Goal: Task Accomplishment & Management: Use online tool/utility

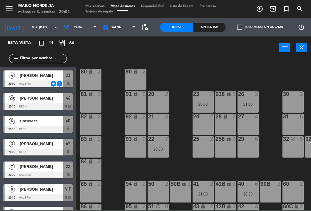
click at [45, 75] on span "[PERSON_NAME]" at bounding box center [41, 75] width 43 height 6
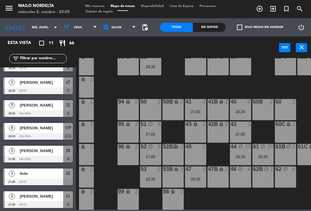
scroll to position [61, 0]
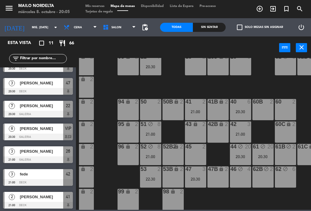
click at [52, 131] on span "[PERSON_NAME]" at bounding box center [41, 129] width 43 height 6
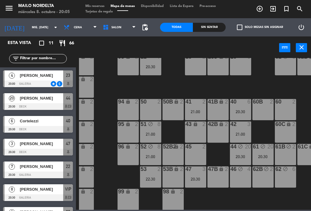
click at [240, 86] on div "80 lock 2 90 lock 2 20 2 23 4 20:00 26 3 21:00 30 2 VIP lock 8 20:30 81 lock 2 …" at bounding box center [195, 134] width 232 height 152
click at [241, 130] on div "42 3 21:00" at bounding box center [240, 132] width 21 height 21
click at [301, 92] on div "80 lock 2 90 lock 2 20 2 23 4 20:00 26 3 21:00 30 2 VIP lock 8 20:30 81 lock 2 …" at bounding box center [195, 134] width 232 height 152
click at [33, 148] on div "[PERSON_NAME]" at bounding box center [41, 144] width 44 height 10
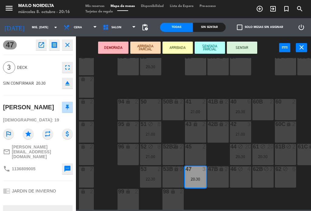
click at [245, 43] on button "SENTAR" at bounding box center [242, 48] width 30 height 12
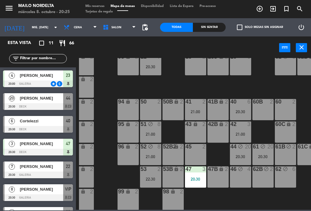
click at [212, 24] on div "Sin sentar" at bounding box center [209, 27] width 33 height 9
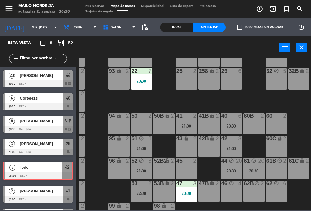
scroll to position [57, 20]
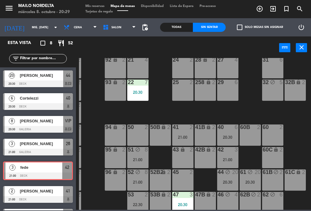
click at [184, 94] on div "25 2" at bounding box center [182, 90] width 21 height 21
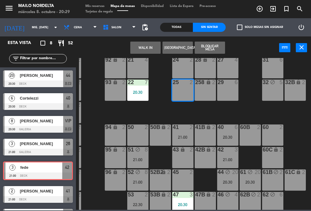
click at [218, 45] on button "Bloquear Mesa" at bounding box center [210, 48] width 30 height 12
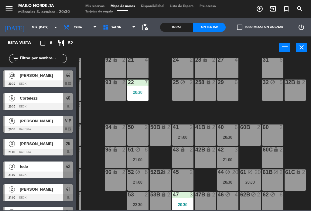
click at [276, 92] on div "32 block 5" at bounding box center [272, 90] width 21 height 21
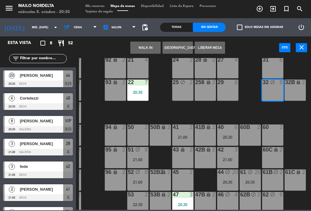
click at [230, 88] on div "29 6" at bounding box center [227, 90] width 21 height 21
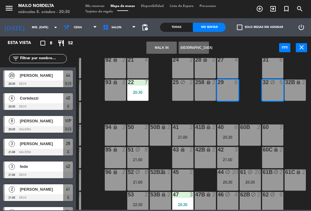
click at [276, 92] on div "32 block 5" at bounding box center [272, 90] width 21 height 21
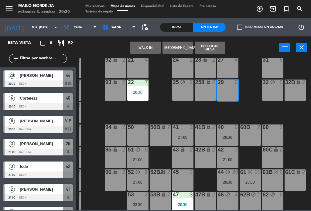
click at [214, 48] on button "Bloquear Mesa" at bounding box center [210, 48] width 30 height 12
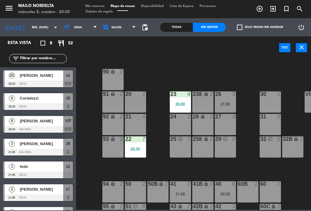
scroll to position [0, 23]
click at [294, 180] on div "80 lock 2 90 lock 2 20 2 23 4 20:00 26 3 21:00 30 2 VIP lock 8 20:30 81 lock 2 …" at bounding box center [195, 134] width 232 height 152
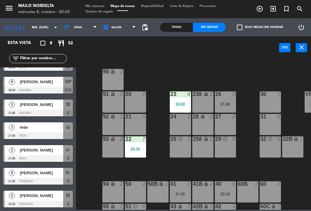
scroll to position [39, 0]
click at [44, 175] on span "[PERSON_NAME]" at bounding box center [41, 173] width 43 height 6
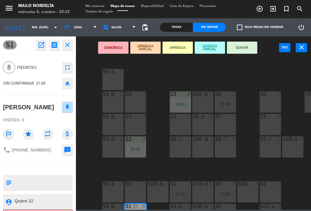
click at [246, 49] on button "SENTAR" at bounding box center [242, 48] width 30 height 12
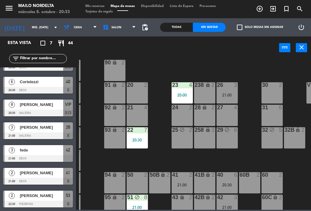
scroll to position [17, 22]
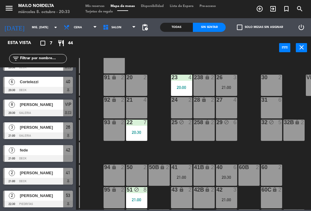
click at [134, 194] on div "51 block 8 21:00" at bounding box center [136, 197] width 21 height 21
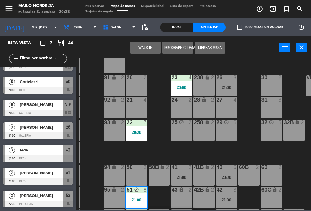
click at [142, 197] on div "51 block 8 21:00" at bounding box center [136, 197] width 21 height 21
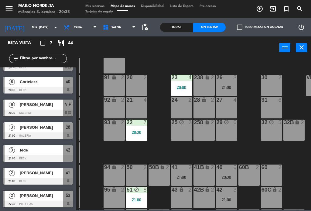
click at [140, 196] on div "51 block 8 21:00" at bounding box center [136, 197] width 21 height 21
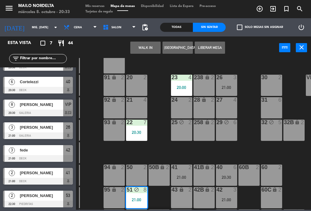
click at [138, 197] on div "51 block 8 21:00" at bounding box center [136, 197] width 21 height 21
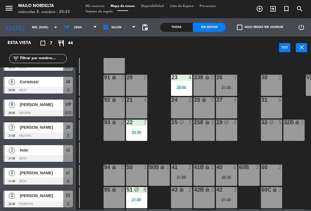
click at [228, 175] on div "20:30" at bounding box center [226, 177] width 21 height 4
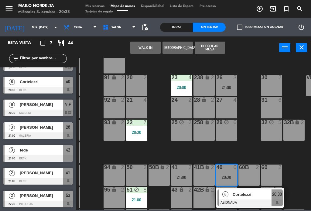
click at [226, 176] on div "20:30" at bounding box center [226, 177] width 21 height 4
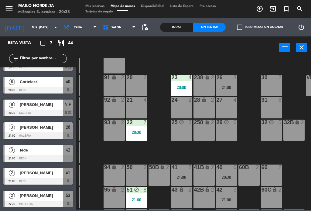
scroll to position [16, 0]
click at [215, 175] on div "41B lock 2" at bounding box center [204, 175] width 21 height 21
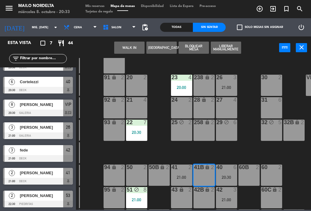
click at [207, 173] on div "41B lock 2" at bounding box center [204, 175] width 21 height 21
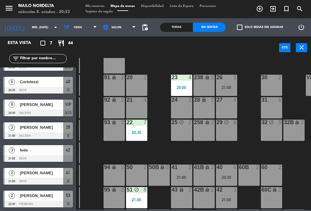
click at [224, 175] on div "40 6 20:30" at bounding box center [226, 175] width 21 height 21
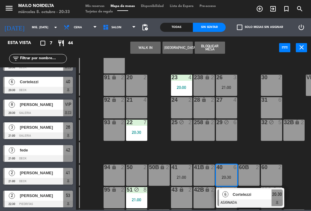
click at [225, 169] on div at bounding box center [227, 167] width 10 height 5
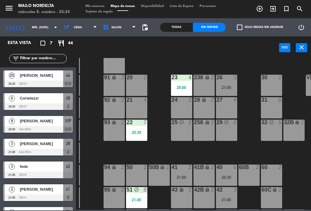
scroll to position [0, 0]
click at [227, 175] on div "20:30" at bounding box center [226, 177] width 21 height 4
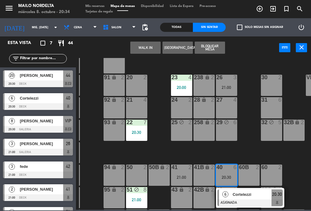
click at [225, 171] on div "40 6 20:30" at bounding box center [226, 175] width 21 height 21
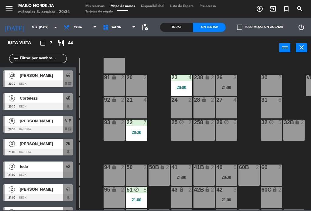
click at [138, 206] on div "51 block 8 21:00" at bounding box center [136, 197] width 21 height 21
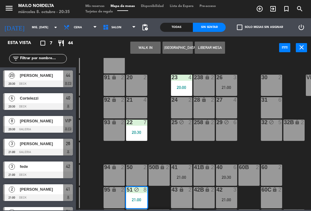
click at [50, 78] on span "[PERSON_NAME]" at bounding box center [41, 75] width 43 height 6
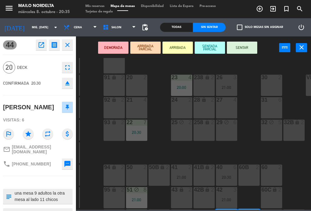
click at [242, 50] on button "SENTAR" at bounding box center [242, 48] width 30 height 12
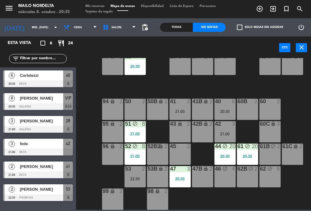
scroll to position [83, 23]
click at [246, 148] on icon "block" at bounding box center [247, 146] width 5 height 5
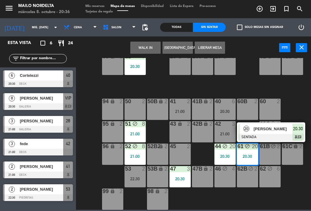
click at [252, 152] on div "61 block 20 20:30" at bounding box center [247, 154] width 21 height 21
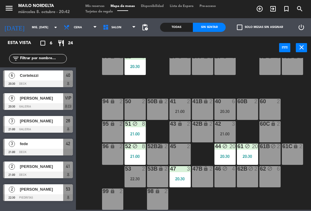
click at [138, 112] on div "50 2" at bounding box center [135, 109] width 21 height 21
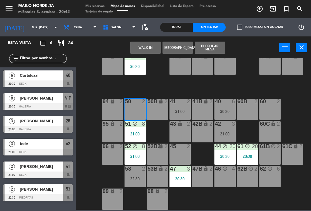
click at [210, 46] on button "Bloquear Mesa" at bounding box center [210, 48] width 30 height 12
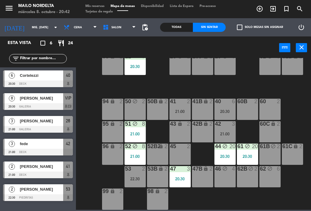
click at [180, 105] on div "41 2 21:00" at bounding box center [180, 109] width 21 height 21
click at [183, 107] on div "41 2 21:00" at bounding box center [180, 109] width 21 height 21
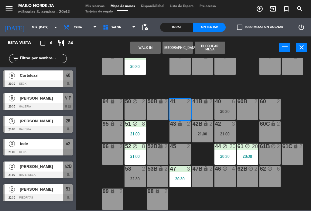
click at [223, 135] on div "21:00" at bounding box center [225, 134] width 21 height 4
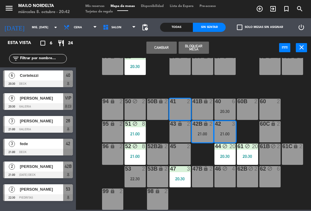
click at [225, 132] on div "21:00" at bounding box center [225, 134] width 21 height 4
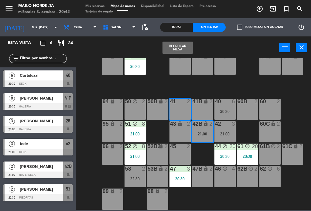
click at [202, 136] on div "21:00" at bounding box center [202, 134] width 21 height 4
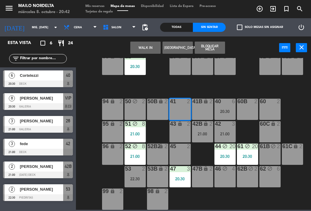
click at [201, 127] on div "42B lock 2 21:00" at bounding box center [202, 131] width 21 height 21
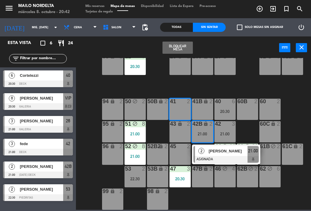
click at [177, 111] on div "41 2" at bounding box center [180, 109] width 21 height 21
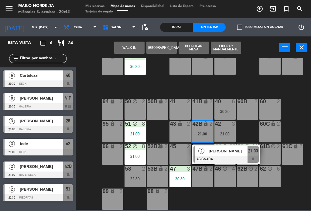
click at [266, 130] on div "60C lock 2" at bounding box center [270, 131] width 21 height 21
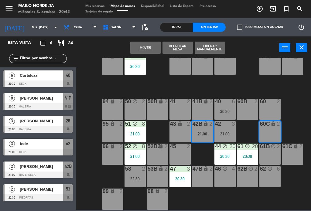
click at [270, 126] on div "lock" at bounding box center [270, 124] width 10 height 6
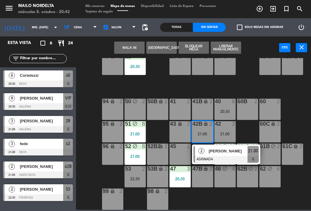
click at [270, 127] on div "lock" at bounding box center [270, 124] width 10 height 6
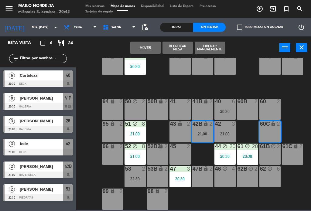
click at [141, 46] on button "Mover" at bounding box center [145, 48] width 30 height 12
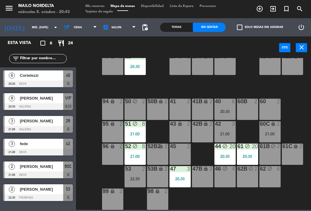
click at [227, 111] on div "20:30" at bounding box center [225, 111] width 21 height 4
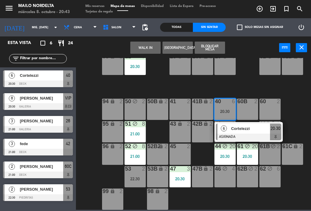
click at [258, 129] on span "Cortelezzi" at bounding box center [250, 129] width 39 height 6
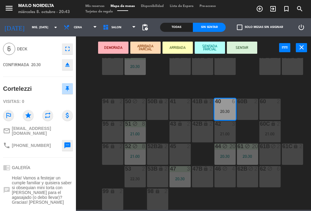
scroll to position [19, 0]
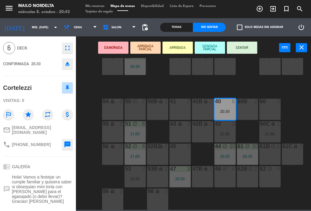
click at [247, 50] on button "SENTAR" at bounding box center [242, 48] width 30 height 12
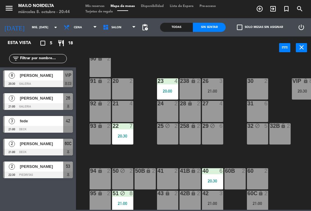
scroll to position [13, 35]
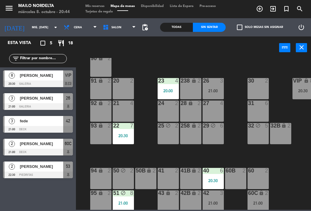
click at [212, 91] on div "21:00" at bounding box center [213, 91] width 21 height 4
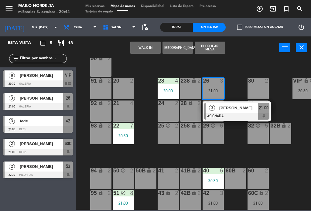
click at [210, 88] on div "26 3 21:00" at bounding box center [213, 88] width 21 height 21
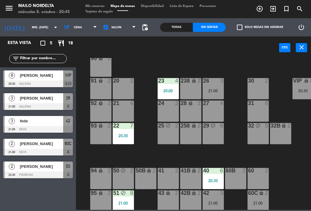
click at [38, 57] on input "text" at bounding box center [42, 58] width 47 height 7
click at [48, 62] on input "text" at bounding box center [42, 58] width 47 height 7
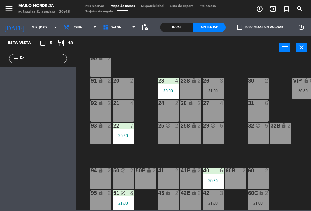
type input "R"
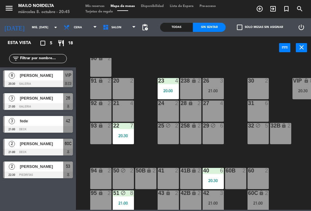
click at [55, 196] on div "Esta vista crop_square 5 restaurant 18 filter_list 8 [PERSON_NAME] 20:30 GALERI…" at bounding box center [38, 123] width 76 height 175
click at [57, 198] on div "Esta vista crop_square 5 restaurant 18 filter_list 8 [PERSON_NAME] 20:30 GALERI…" at bounding box center [38, 123] width 76 height 175
click at [187, 56] on div "power_input close" at bounding box center [177, 47] width 203 height 23
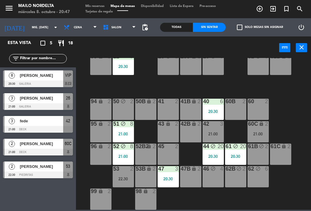
scroll to position [83, 35]
click at [232, 152] on div "61 block 20 20:30" at bounding box center [235, 154] width 21 height 21
click at [285, 189] on div "80 lock 2 90 lock 2 20 2 23 4 20:00 26 3 21:00 30 2 VIP lock 8 20:30 81 lock 2 …" at bounding box center [195, 134] width 232 height 152
click at [42, 85] on div at bounding box center [38, 84] width 70 height 7
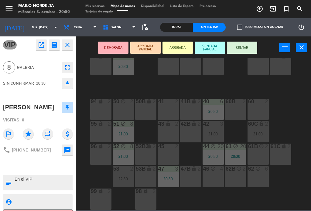
click at [243, 43] on button "SENTAR" at bounding box center [242, 48] width 30 height 12
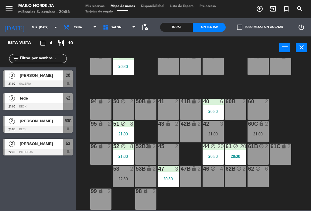
click at [125, 137] on div "51 block 8 21:00" at bounding box center [123, 131] width 21 height 21
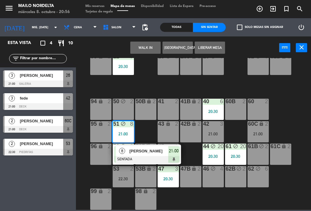
click at [122, 136] on div "21:00" at bounding box center [123, 134] width 21 height 4
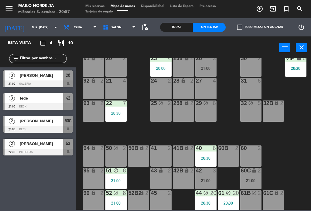
scroll to position [36, 42]
click at [42, 118] on div "[PERSON_NAME]" at bounding box center [41, 121] width 44 height 10
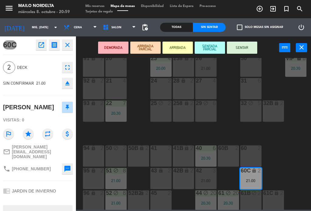
click at [248, 51] on button "SENTAR" at bounding box center [242, 48] width 30 height 12
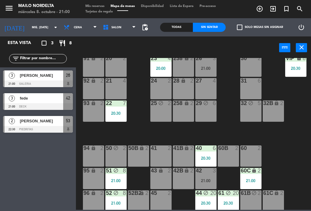
click at [47, 78] on span "[PERSON_NAME]" at bounding box center [41, 75] width 43 height 6
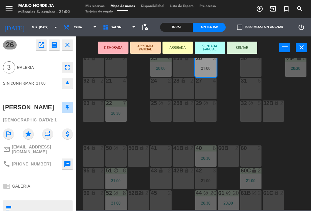
click at [244, 48] on button "SENTAR" at bounding box center [242, 48] width 30 height 12
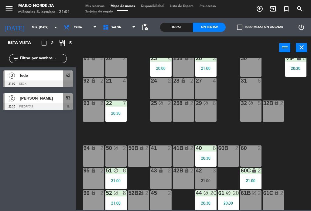
click at [44, 83] on div at bounding box center [38, 84] width 70 height 7
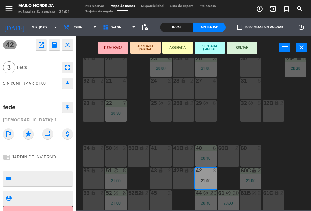
click at [244, 49] on button "SENTAR" at bounding box center [242, 48] width 30 height 12
